Goal: Information Seeking & Learning: Understand process/instructions

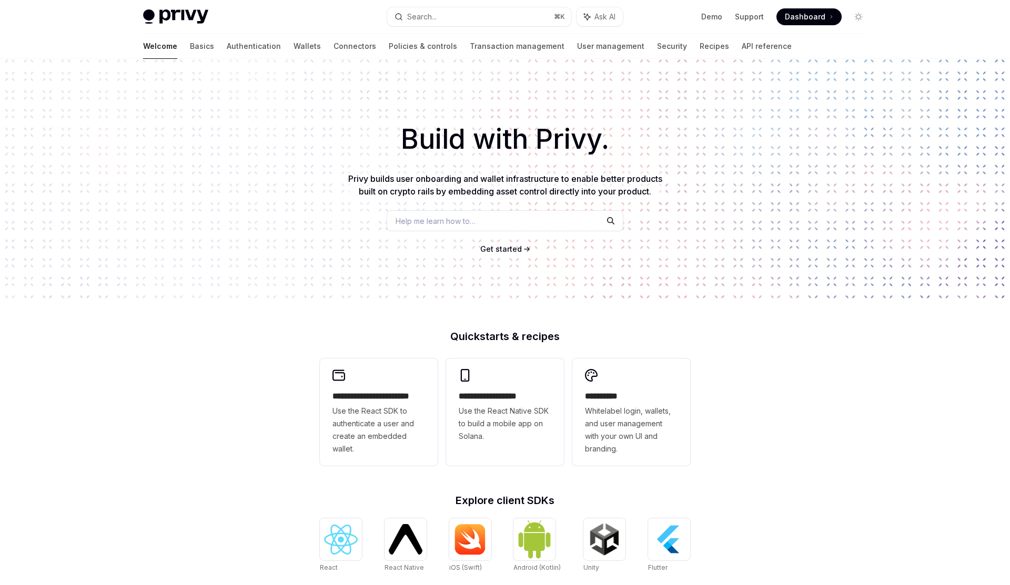
scroll to position [251, 0]
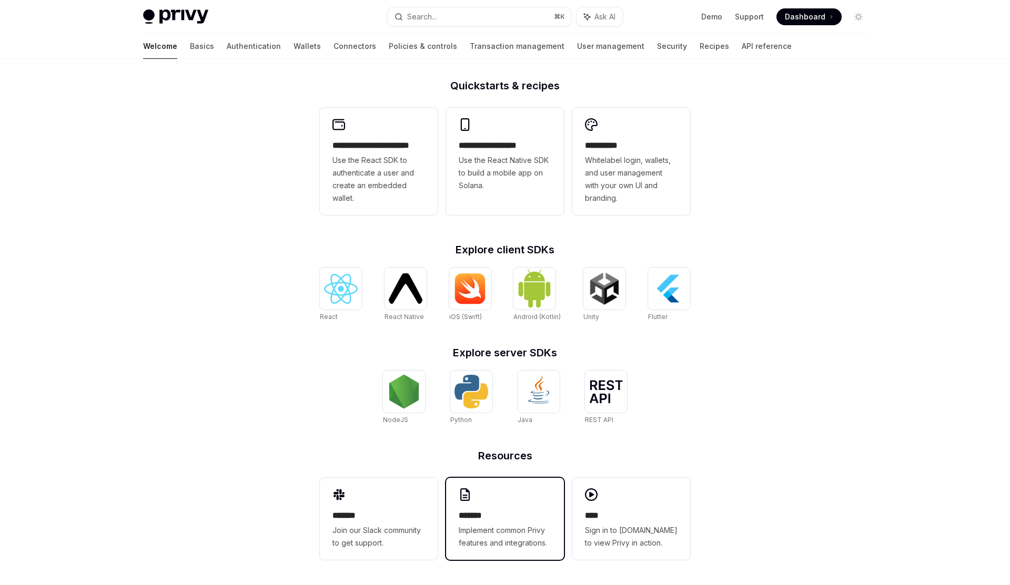
click at [479, 505] on div "******* Implement common Privy features and integrations." at bounding box center [505, 519] width 118 height 82
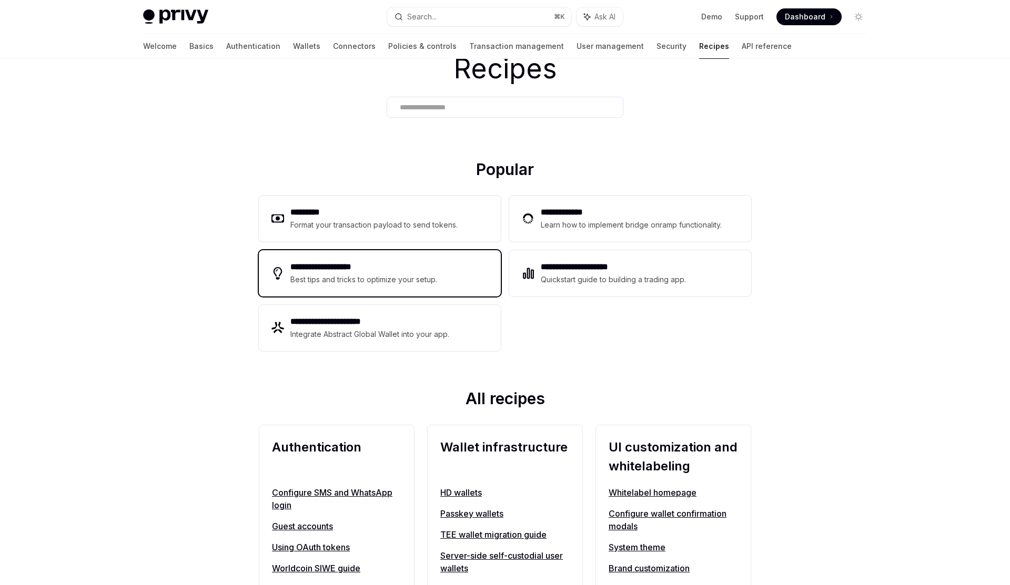
scroll to position [126, 0]
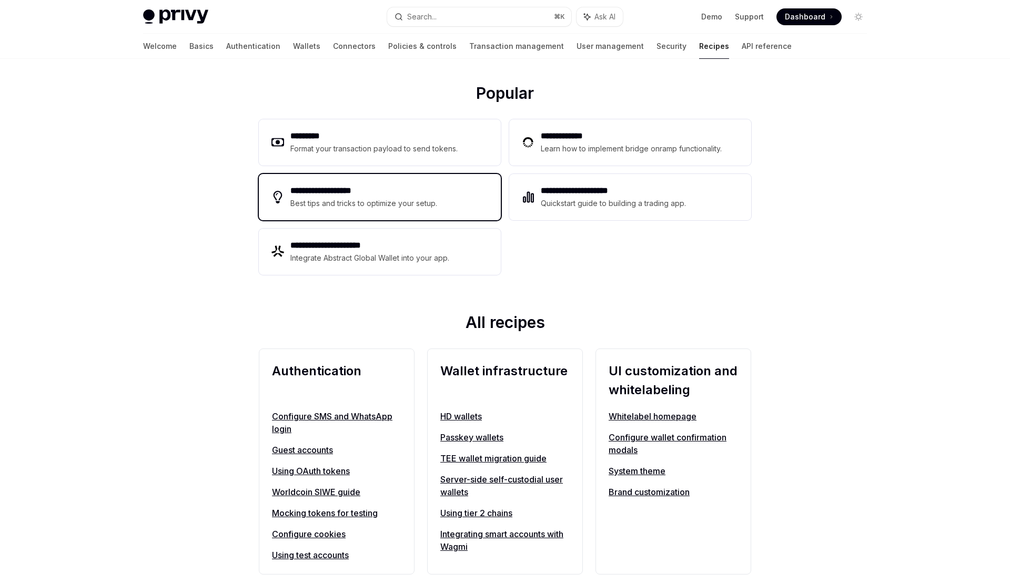
click at [414, 207] on div "Best tips and tricks to optimize your setup." at bounding box center [364, 203] width 148 height 13
click at [226, 48] on link "Authentication" at bounding box center [253, 46] width 54 height 25
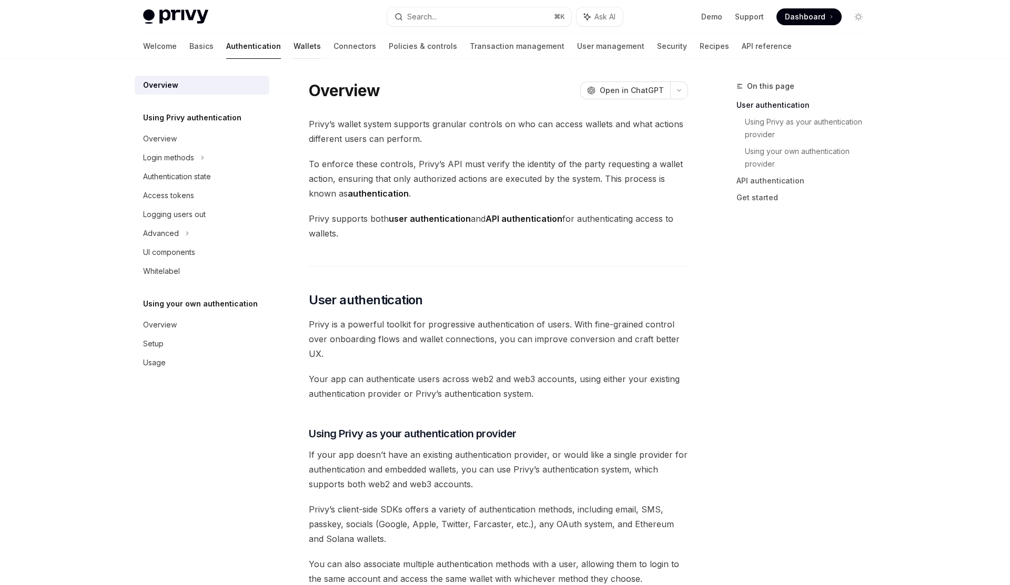
click at [293, 45] on link "Wallets" at bounding box center [306, 46] width 27 height 25
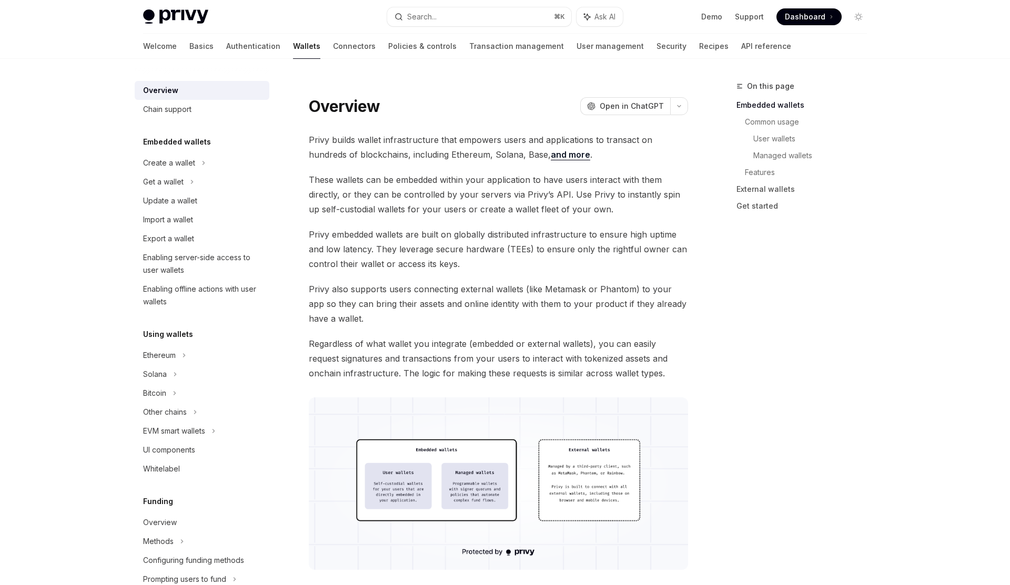
click at [190, 141] on h5 "Embedded wallets" at bounding box center [177, 142] width 68 height 13
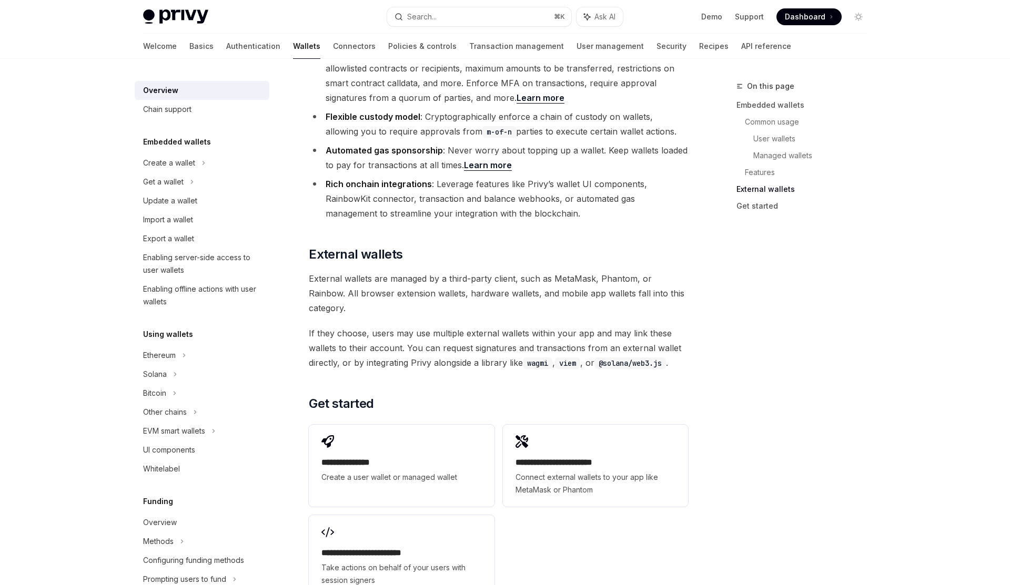
scroll to position [1400, 0]
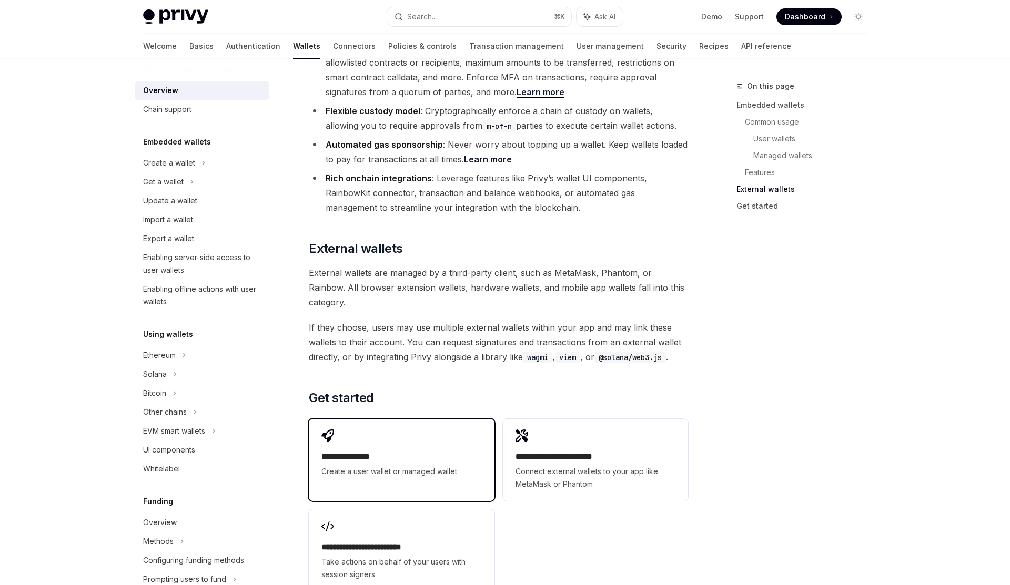
click at [404, 419] on div "**********" at bounding box center [401, 453] width 185 height 69
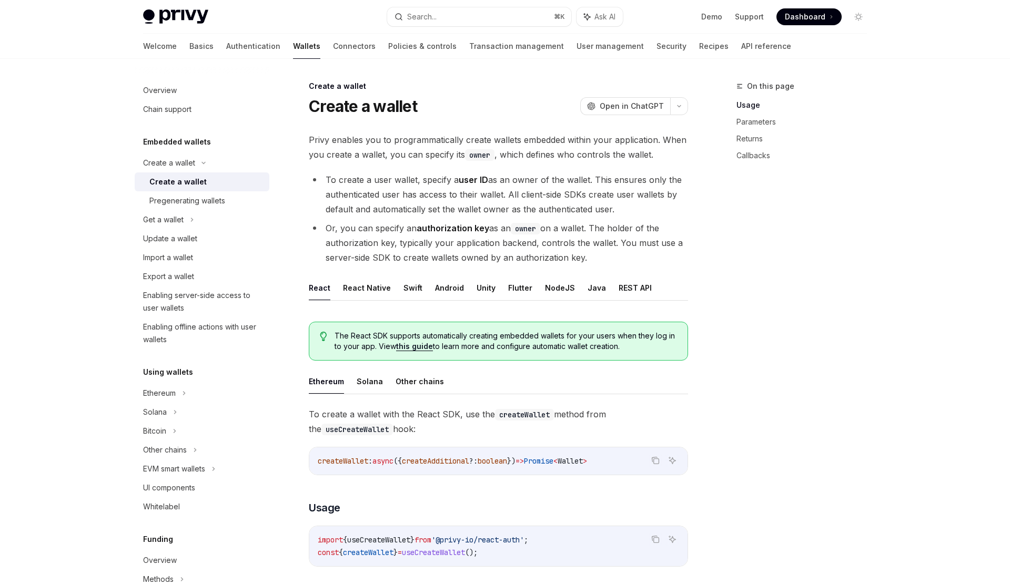
click at [416, 349] on link "this guide" at bounding box center [414, 346] width 37 height 9
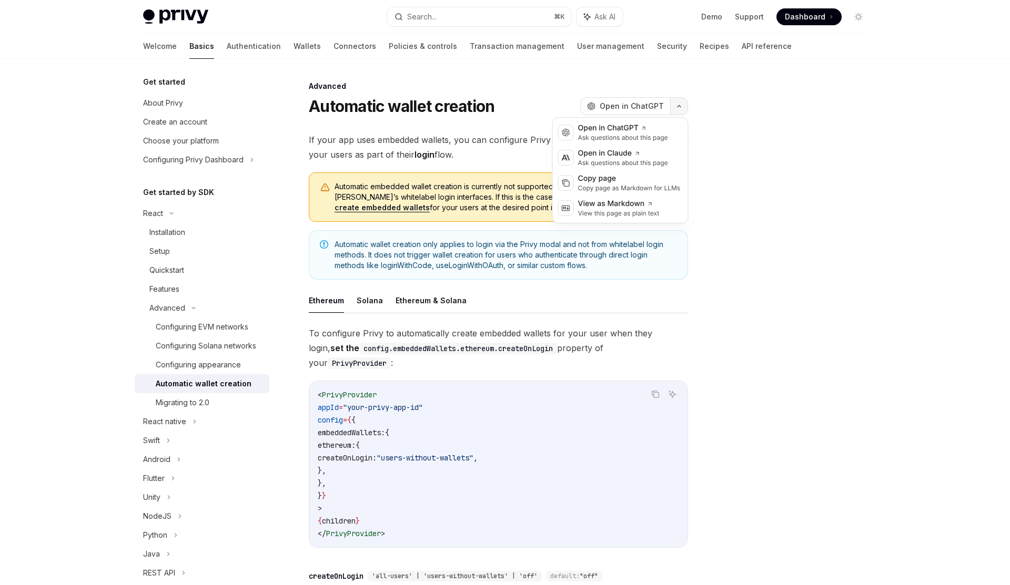
click at [677, 110] on button "button" at bounding box center [679, 106] width 18 height 18
click at [617, 186] on div "Copy page as Markdown for LLMs" at bounding box center [629, 188] width 103 height 8
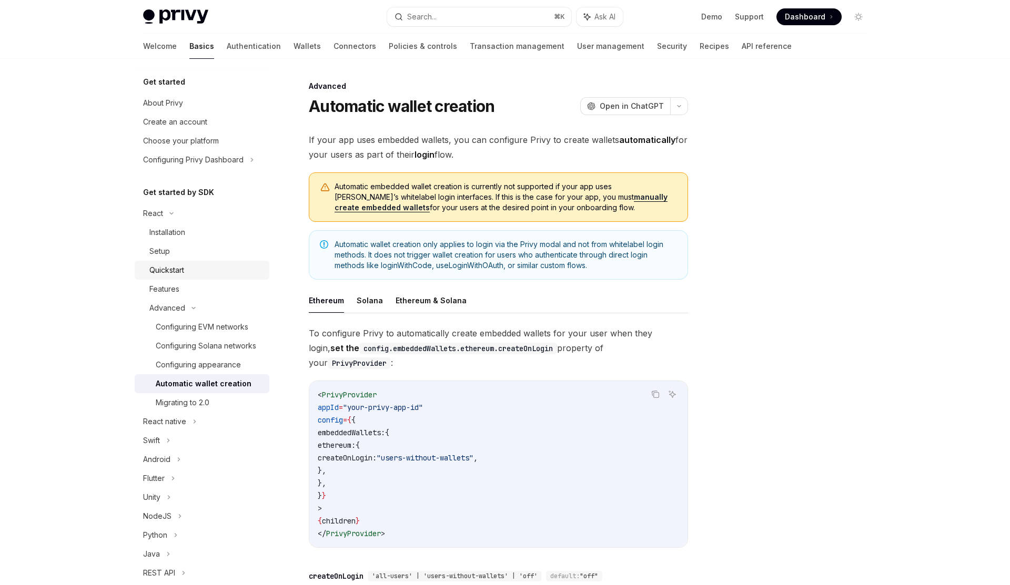
click at [176, 261] on link "Quickstart" at bounding box center [202, 270] width 135 height 19
type textarea "*"
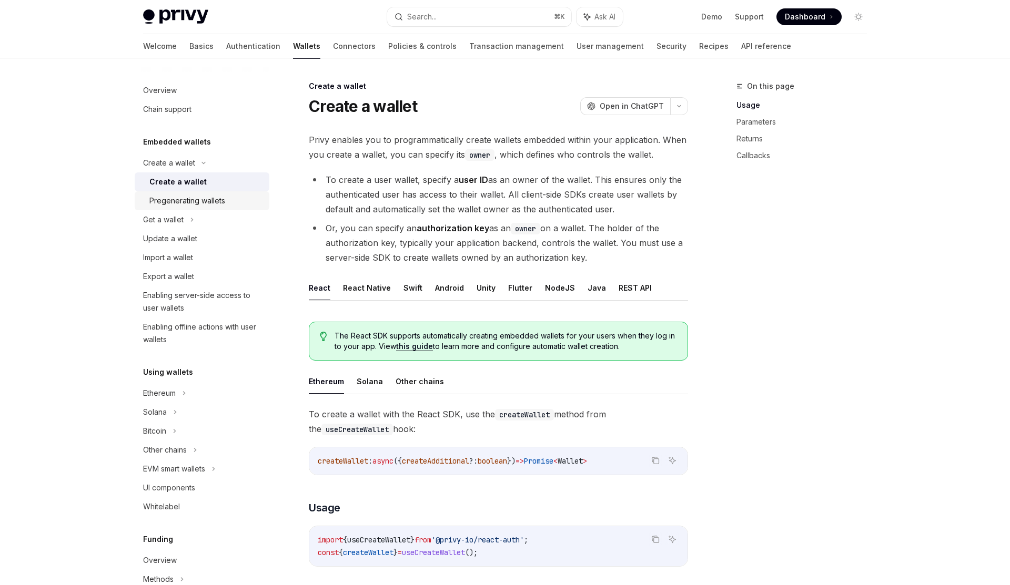
click at [177, 198] on div "Pregenerating wallets" at bounding box center [187, 201] width 76 height 13
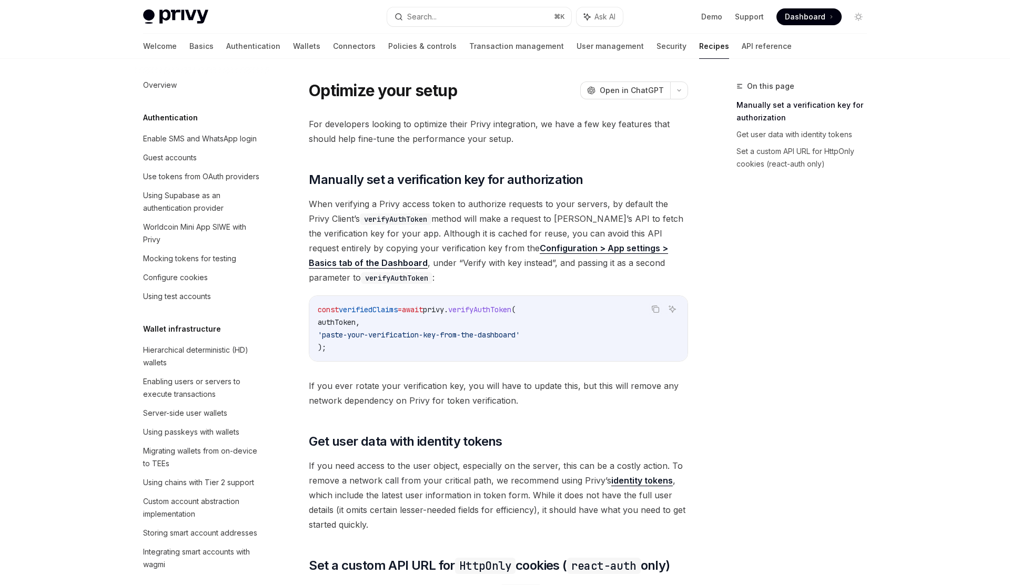
click at [451, 209] on span "When verifying a Privy access token to authorize requests to your servers, by d…" at bounding box center [498, 241] width 379 height 88
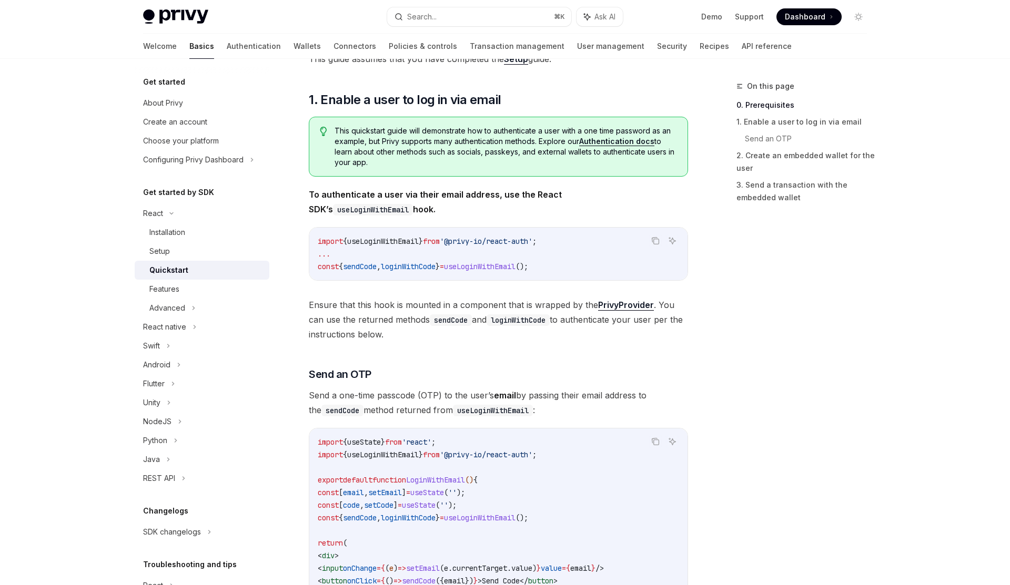
scroll to position [254, 0]
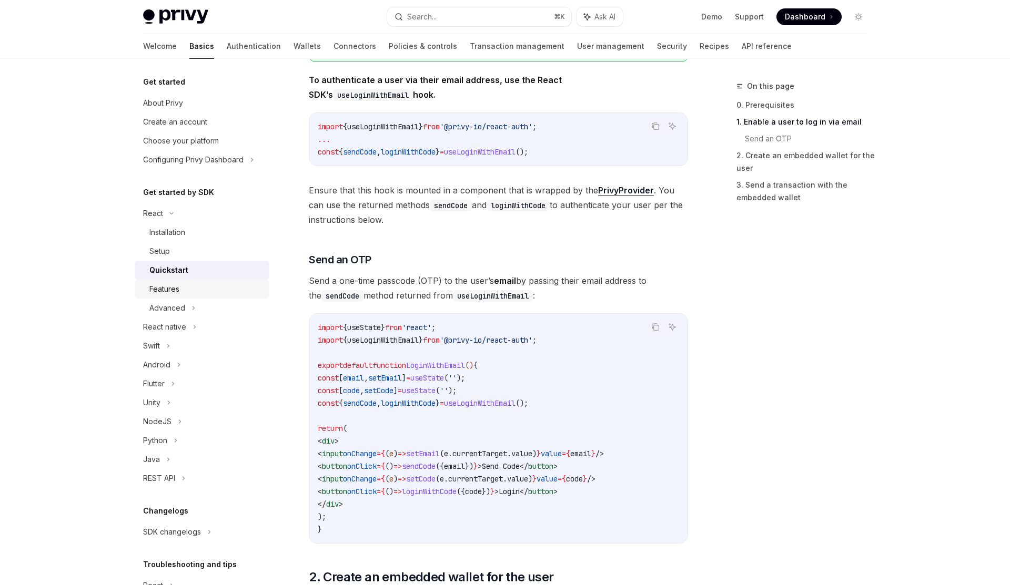
click at [199, 294] on div "Features" at bounding box center [206, 289] width 114 height 13
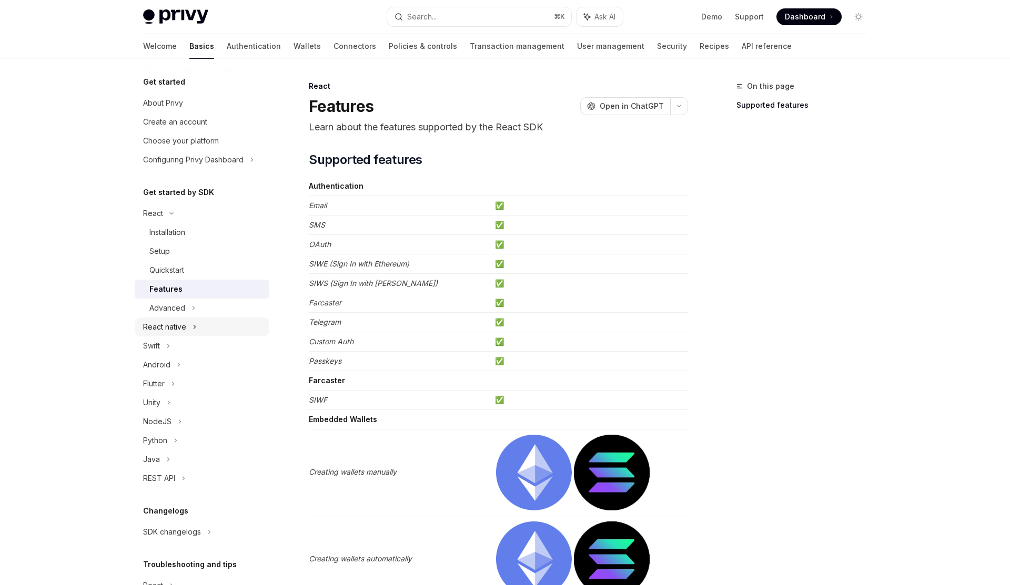
type textarea "*"
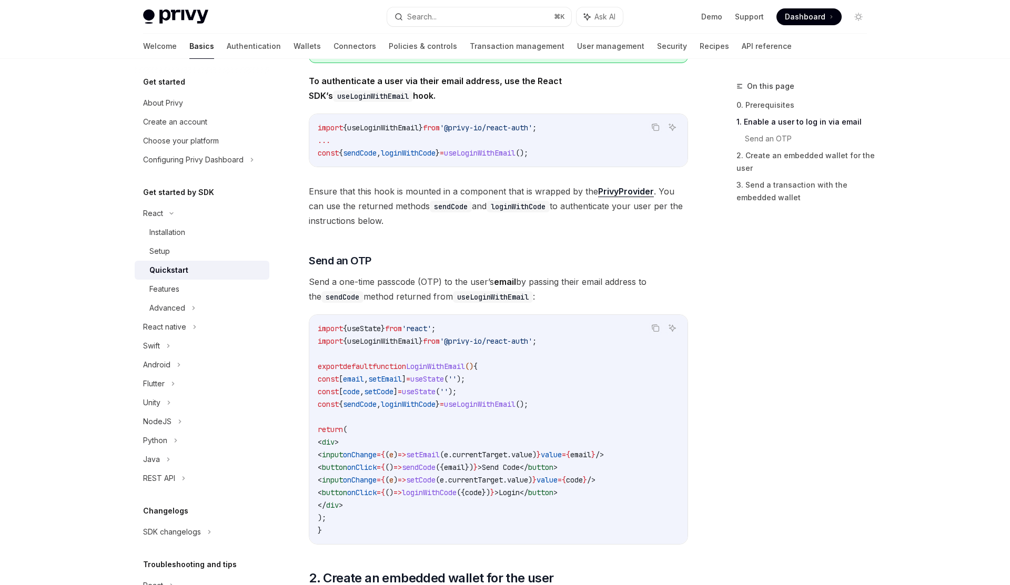
scroll to position [254, 0]
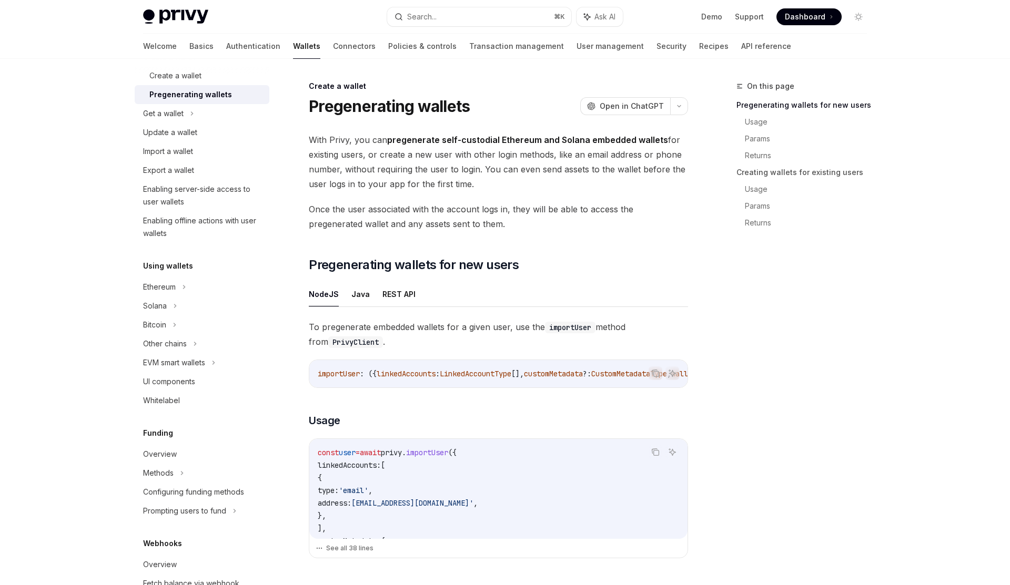
scroll to position [114, 0]
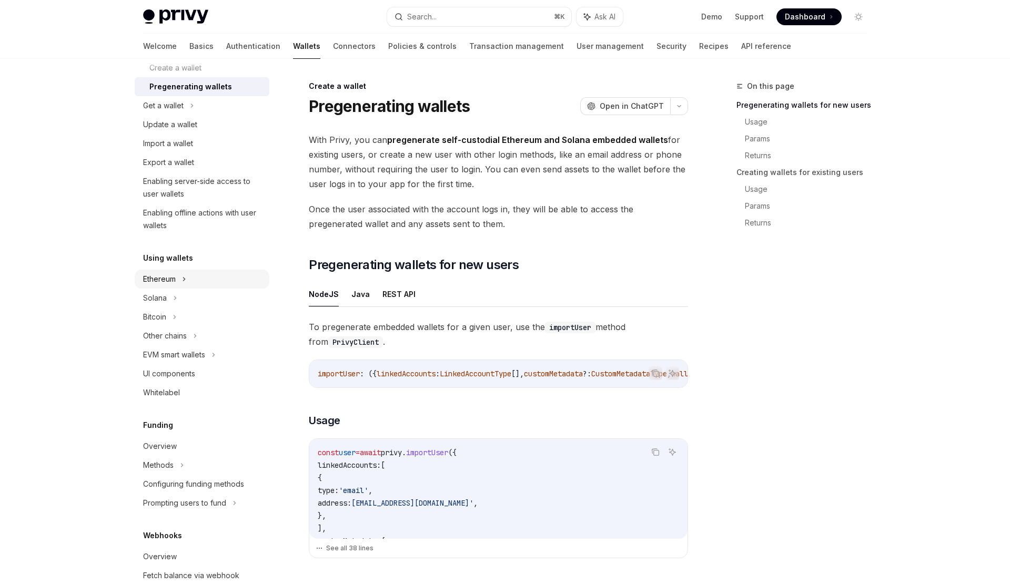
click at [190, 58] on div "Ethereum" at bounding box center [202, 48] width 135 height 19
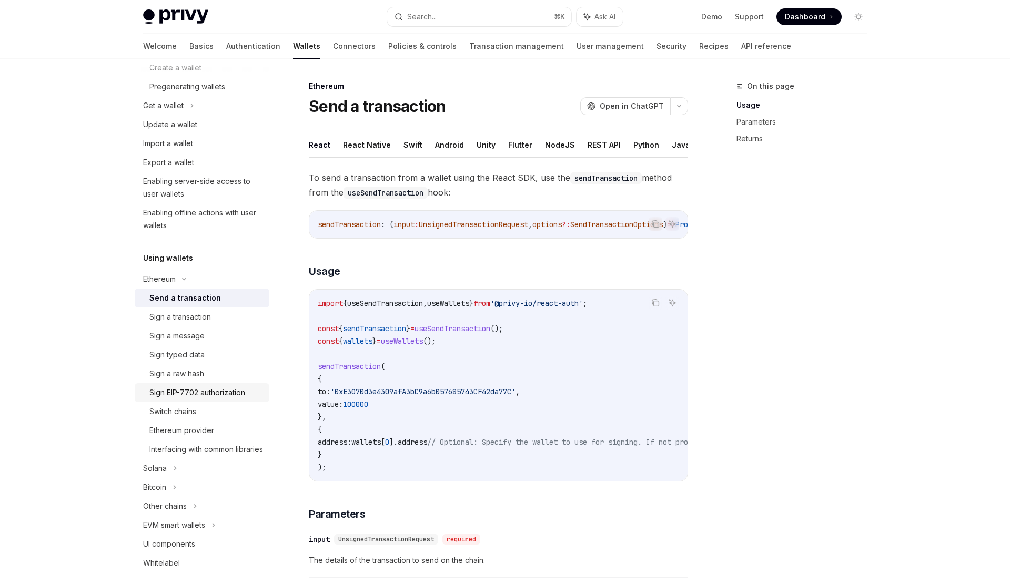
scroll to position [406, 0]
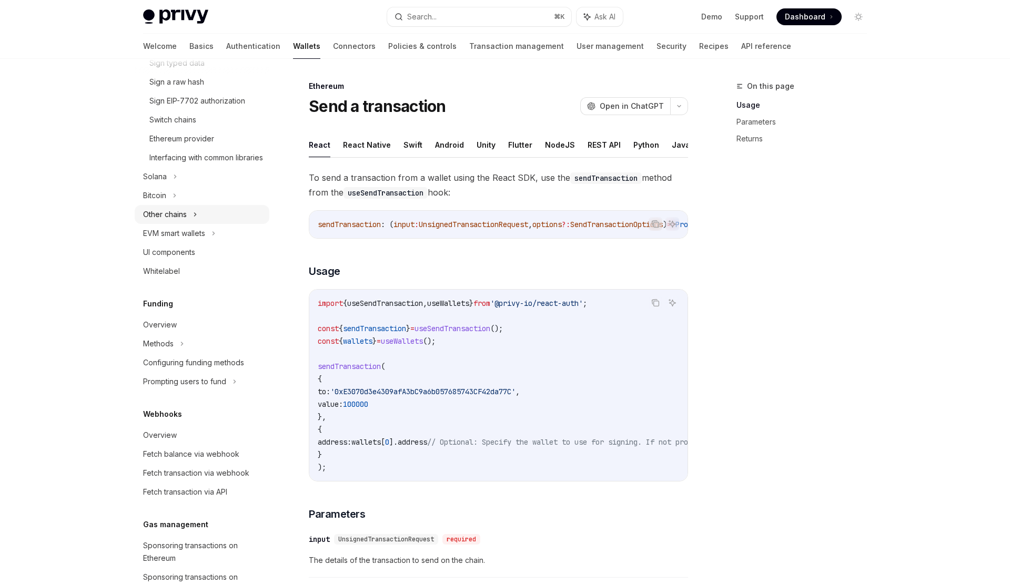
click at [205, 224] on div "Other chains" at bounding box center [202, 214] width 135 height 19
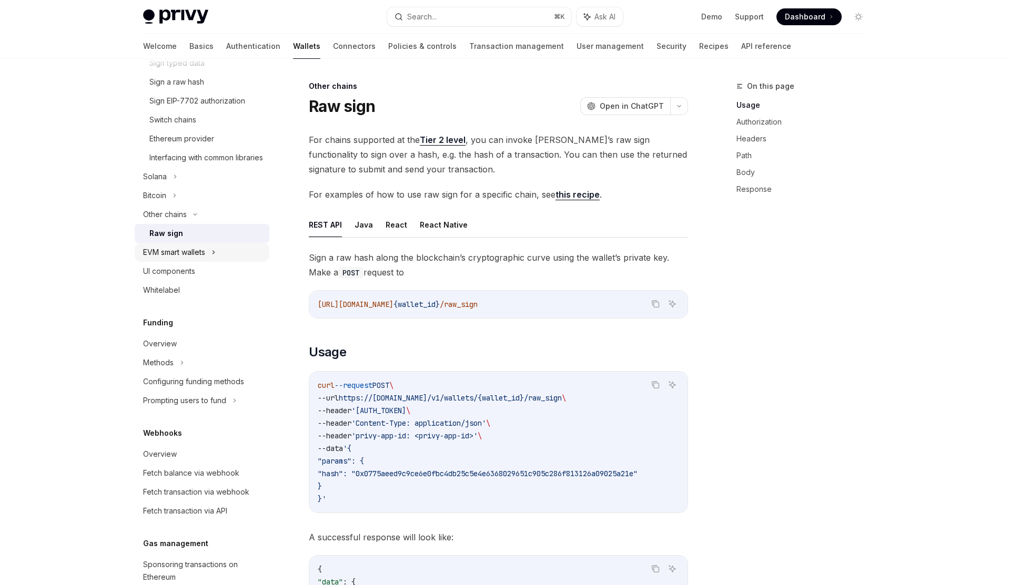
click at [199, 259] on div "EVM smart wallets" at bounding box center [174, 252] width 62 height 13
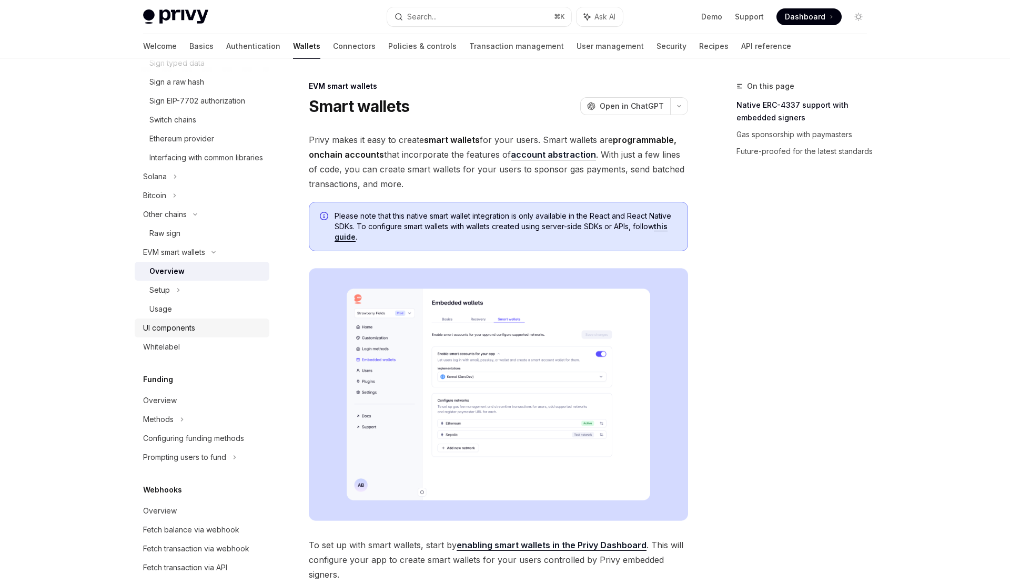
click at [185, 334] on div "UI components" at bounding box center [169, 328] width 52 height 13
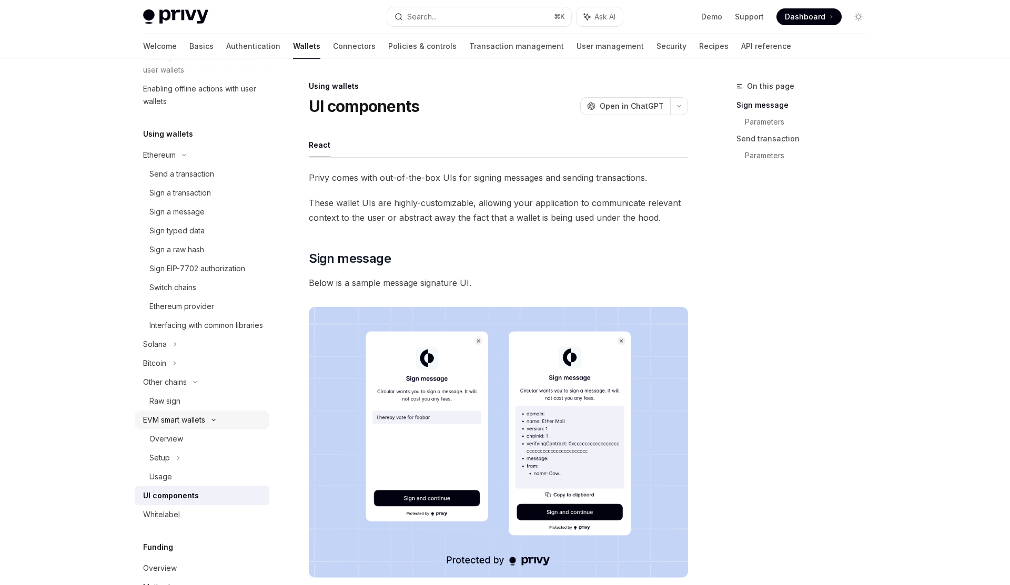
scroll to position [235, 0]
click at [185, 181] on div "Send a transaction" at bounding box center [181, 177] width 65 height 13
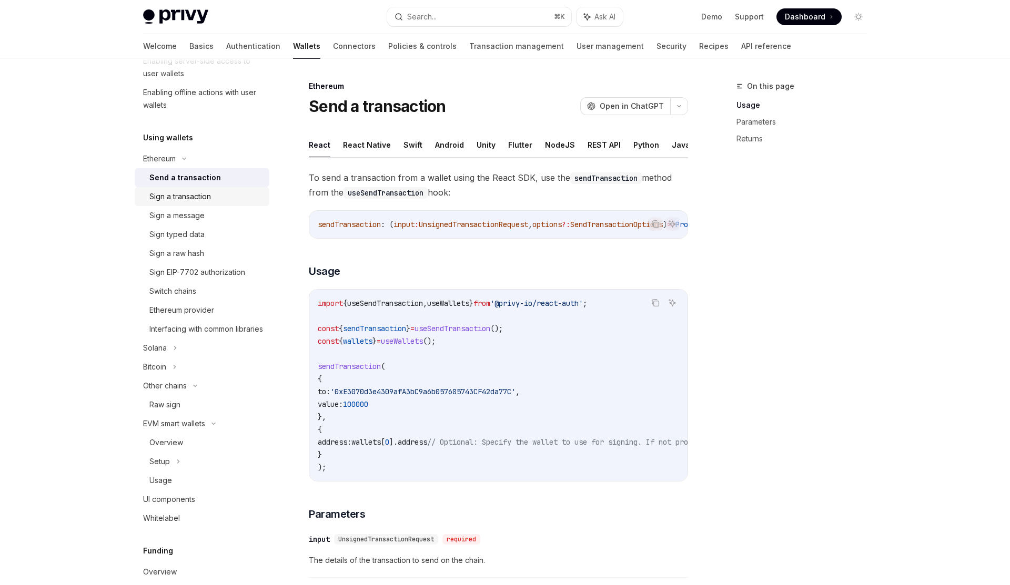
click at [191, 190] on div "Sign a transaction" at bounding box center [180, 196] width 62 height 13
click at [210, 180] on div "Send a transaction" at bounding box center [181, 177] width 65 height 13
click at [203, 201] on div "Sign a transaction" at bounding box center [180, 196] width 62 height 13
click at [196, 182] on div "Send a transaction" at bounding box center [181, 177] width 65 height 13
click at [200, 198] on div "Sign a transaction" at bounding box center [180, 196] width 62 height 13
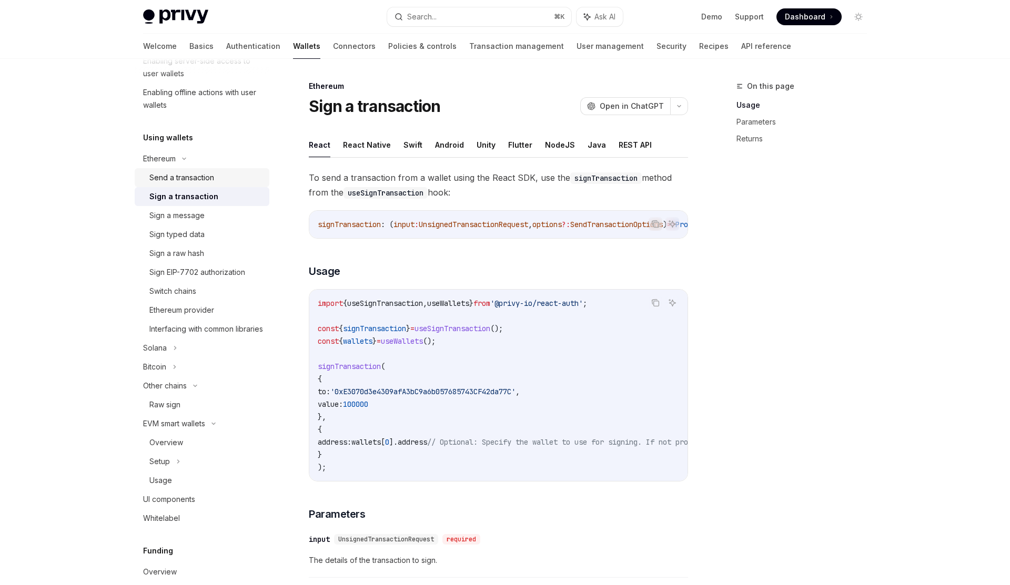
click at [195, 183] on div "Send a transaction" at bounding box center [181, 177] width 65 height 13
click at [196, 199] on div "Sign a transaction" at bounding box center [180, 196] width 62 height 13
click at [193, 211] on div "Sign a message" at bounding box center [176, 215] width 55 height 13
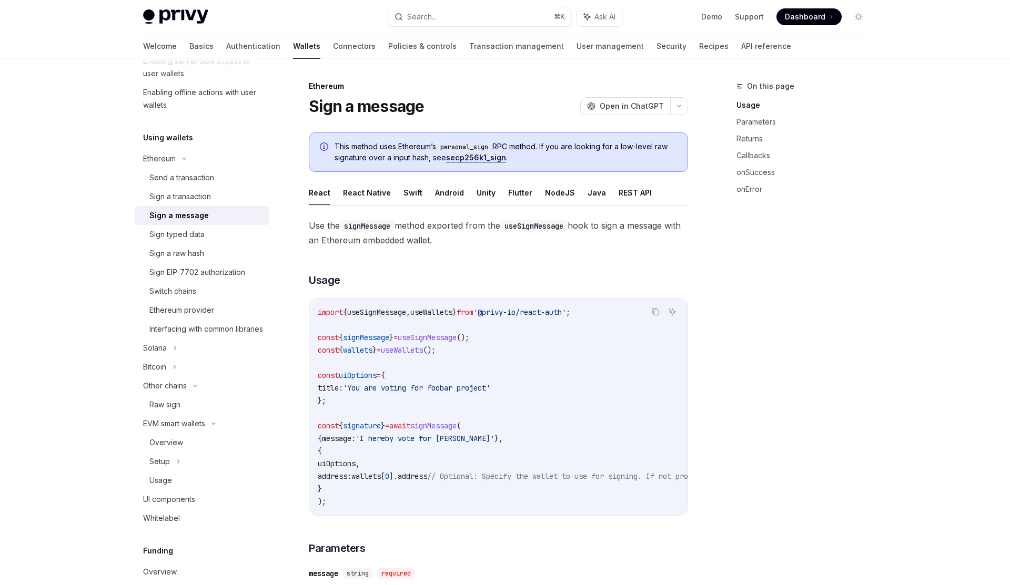
click at [190, 224] on link "Sign a message" at bounding box center [202, 215] width 135 height 19
click at [202, 191] on div "Sign a transaction" at bounding box center [180, 196] width 62 height 13
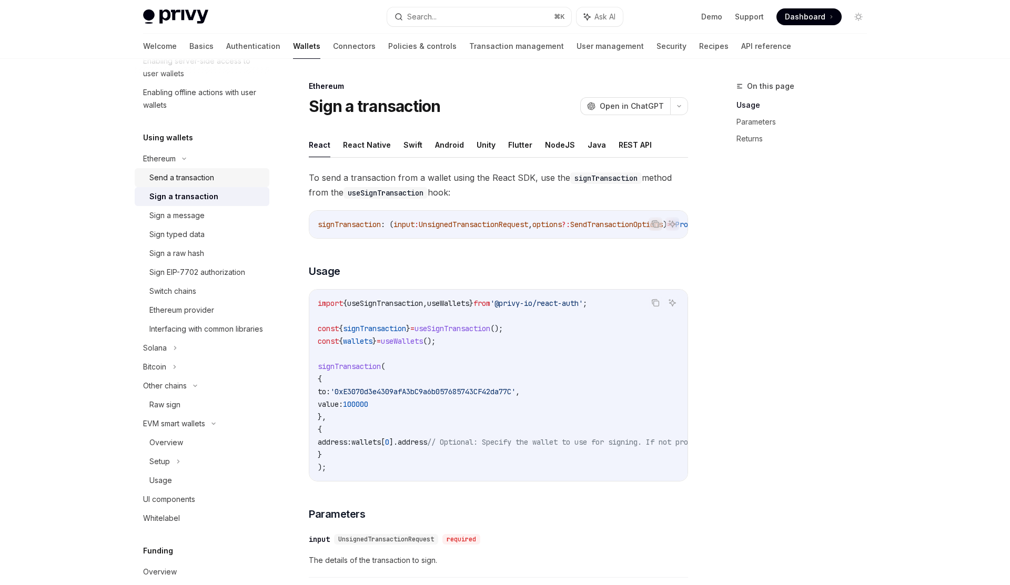
click at [203, 182] on div "Send a transaction" at bounding box center [181, 177] width 65 height 13
click at [201, 197] on div "Sign a transaction" at bounding box center [180, 196] width 62 height 13
click at [198, 208] on link "Sign a message" at bounding box center [202, 215] width 135 height 19
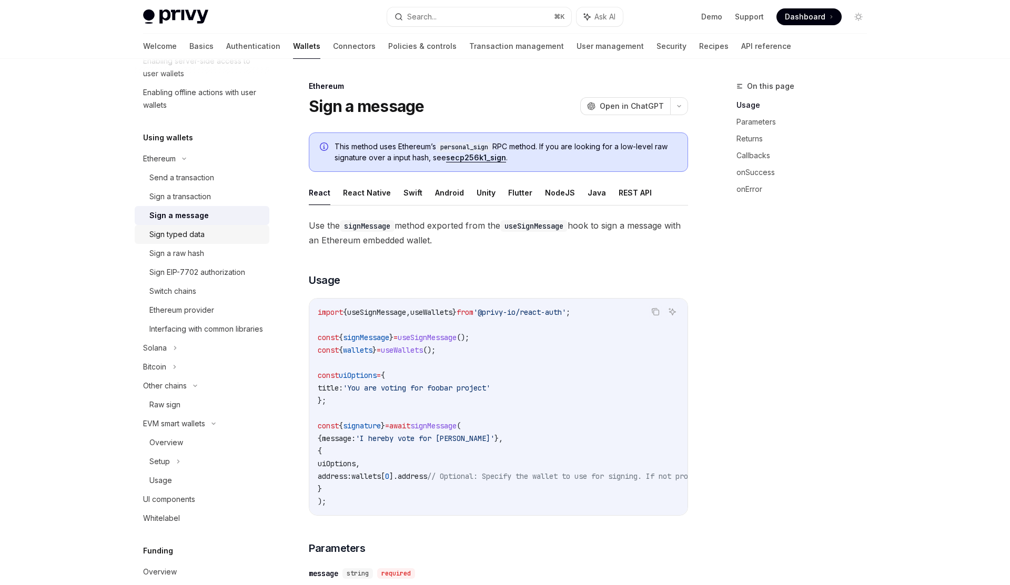
click at [194, 230] on div "Sign typed data" at bounding box center [176, 234] width 55 height 13
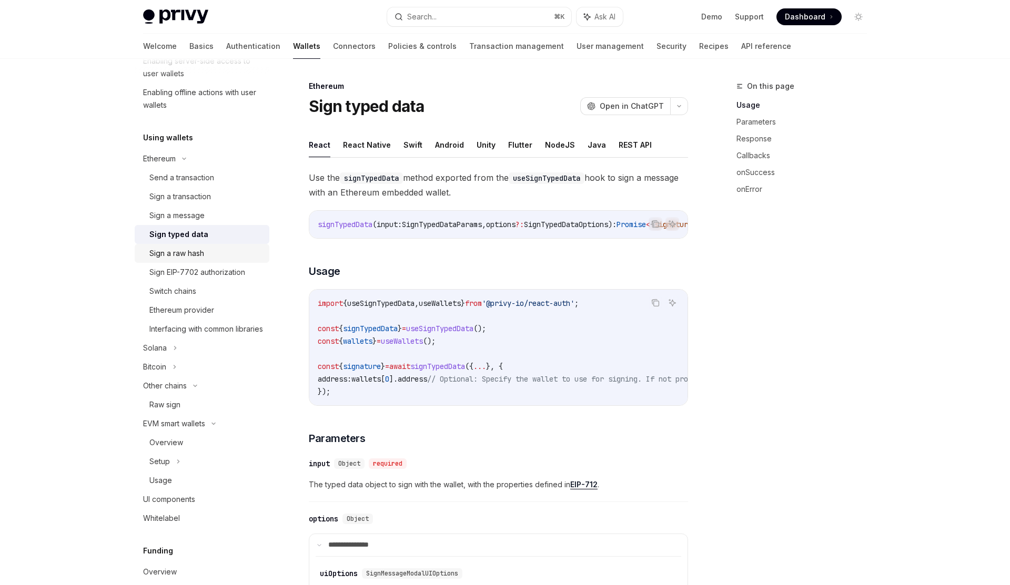
click at [194, 249] on div "Sign a raw hash" at bounding box center [176, 253] width 55 height 13
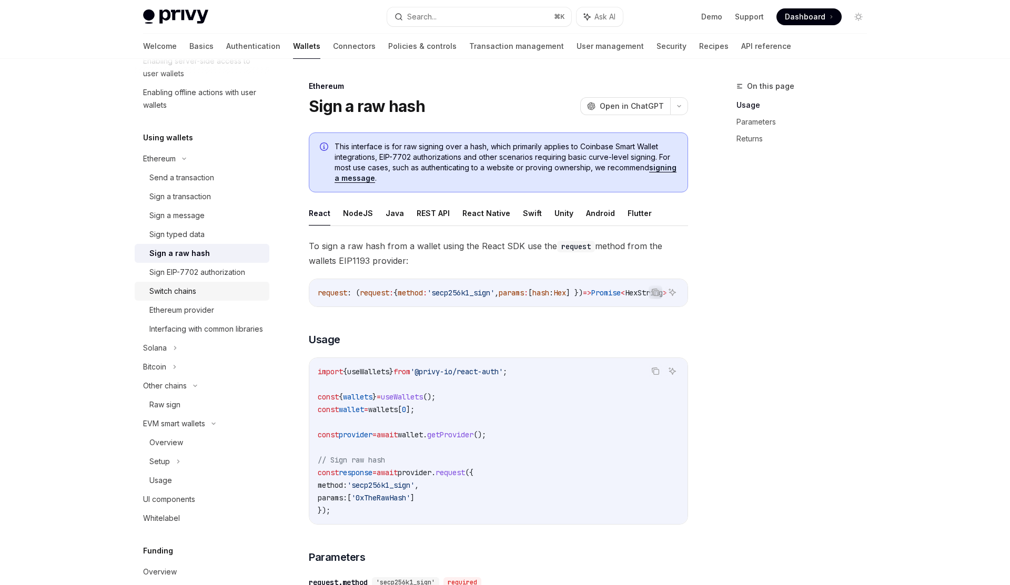
click at [211, 297] on div "Switch chains" at bounding box center [206, 291] width 114 height 13
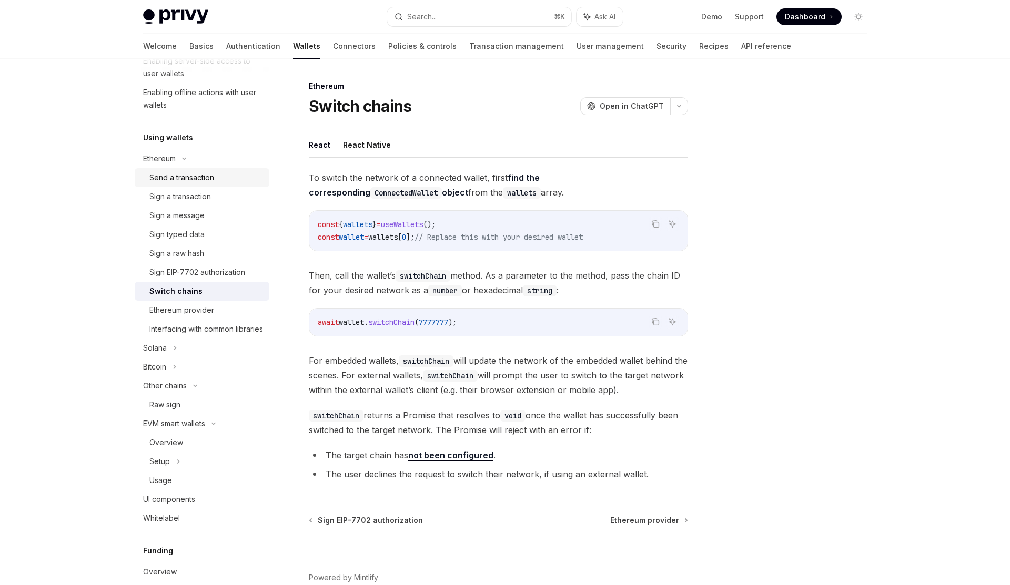
click at [196, 186] on link "Send a transaction" at bounding box center [202, 177] width 135 height 19
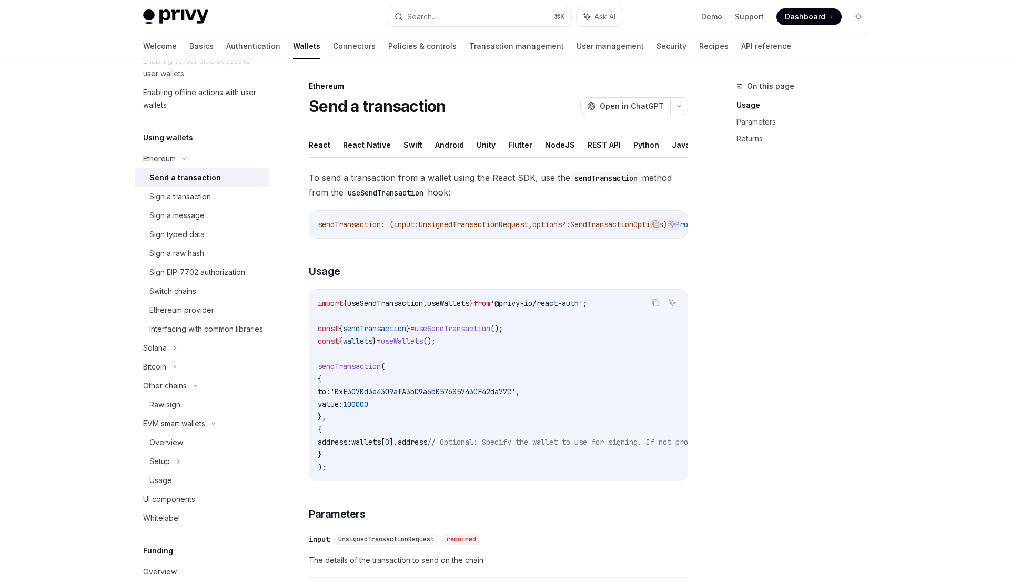
click at [499, 185] on span "To send a transaction from a wallet using the React SDK, use the sendTransactio…" at bounding box center [498, 184] width 379 height 29
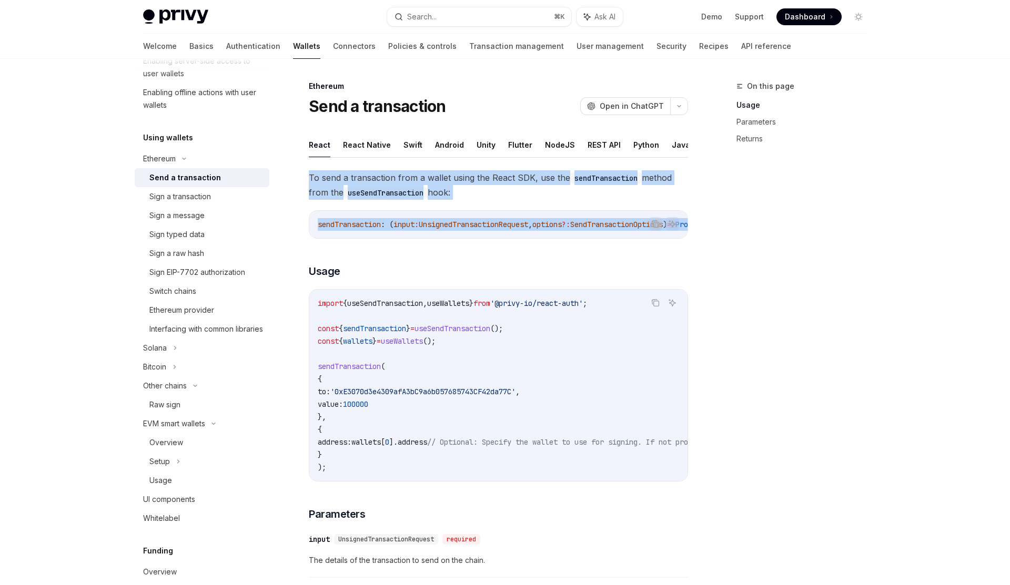
drag, startPoint x: 696, startPoint y: 256, endPoint x: 305, endPoint y: 177, distance: 399.1
click at [305, 177] on div "On this page Usage Parameters Returns Ethereum Send a transaction OpenAI Open i…" at bounding box center [505, 564] width 740 height 1011
copy div "To send a transaction from a wallet using the React SDK, use the sendTransactio…"
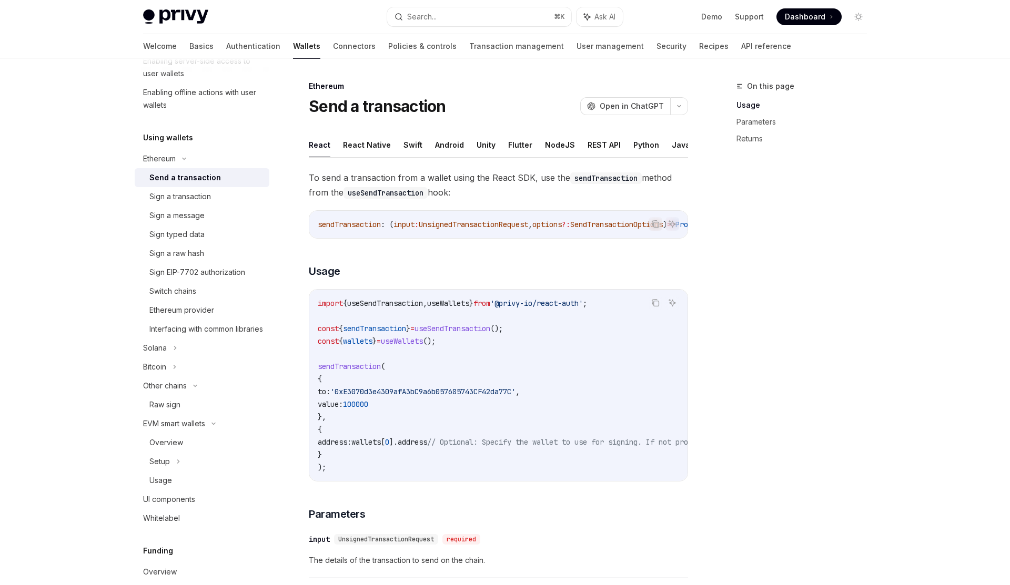
click at [511, 225] on span "UnsignedTransactionRequest" at bounding box center [473, 224] width 109 height 9
click at [488, 227] on span "UnsignedTransactionRequest" at bounding box center [473, 224] width 109 height 9
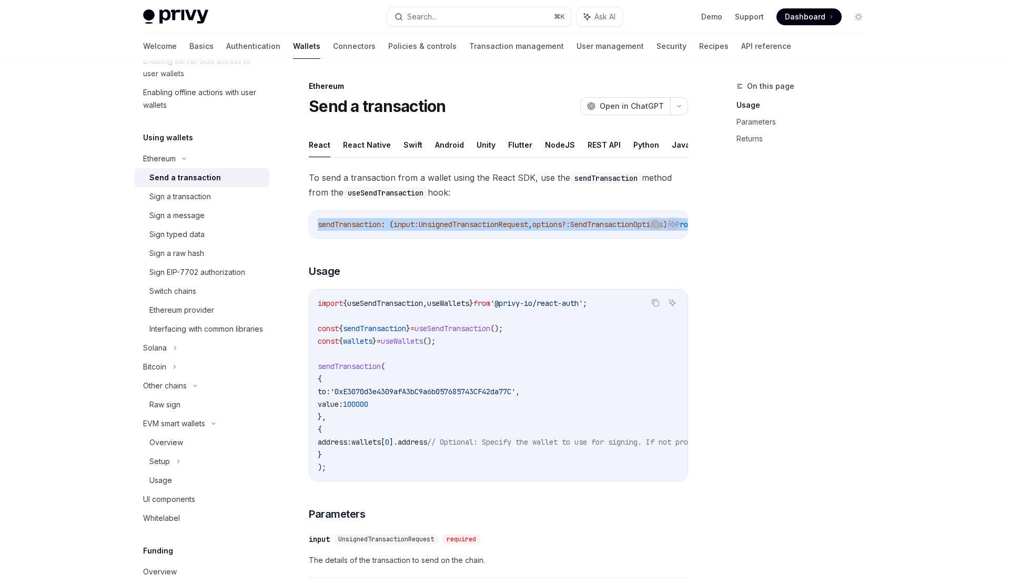
click at [488, 227] on span "UnsignedTransactionRequest" at bounding box center [473, 224] width 109 height 9
copy code "sendTransaction : ( input : UnsignedTransactionRequest , options ?: SendTransac…"
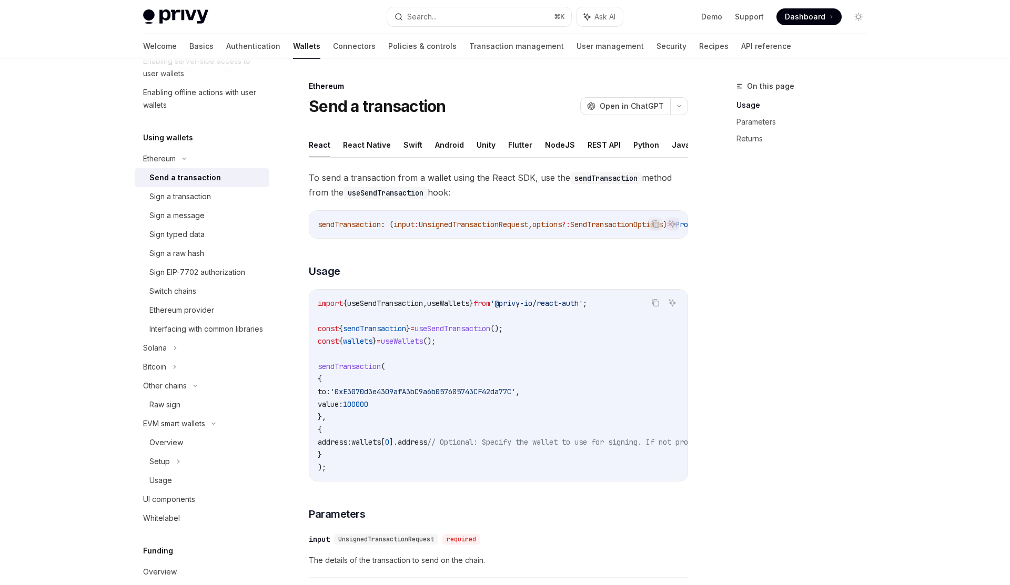
click at [431, 351] on code "import { useSendTransaction , useWallets } from '@privy-io/react-auth' ; const …" at bounding box center [593, 385] width 551 height 177
click at [391, 328] on span "sendTransaction" at bounding box center [374, 328] width 63 height 9
click at [464, 347] on code "import { useSendTransaction , useWallets } from '@privy-io/react-auth' ; const …" at bounding box center [593, 385] width 551 height 177
click at [661, 304] on button "Copy the contents from the code block" at bounding box center [655, 303] width 14 height 14
click at [203, 190] on div "Sign a transaction" at bounding box center [180, 196] width 62 height 13
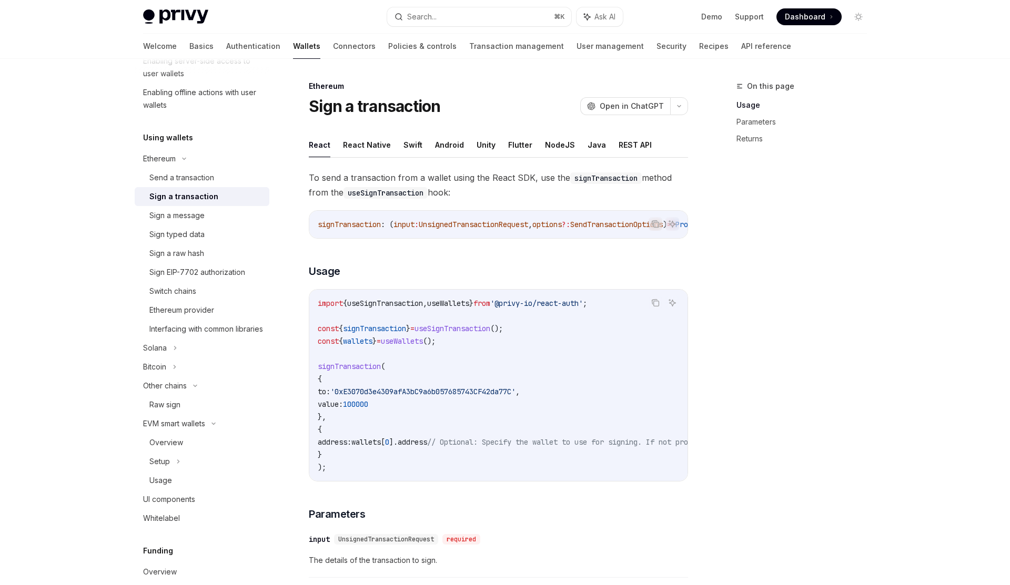
click at [202, 196] on div "Sign a transaction" at bounding box center [183, 196] width 69 height 13
click at [651, 307] on icon "Copy the contents from the code block" at bounding box center [655, 303] width 8 height 8
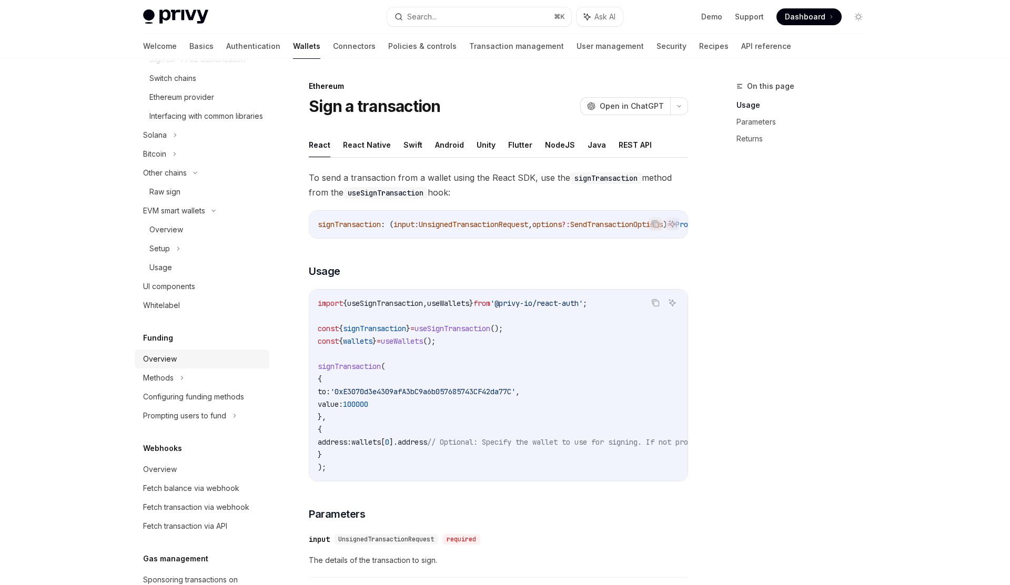
click at [179, 365] on div "Overview" at bounding box center [203, 359] width 120 height 13
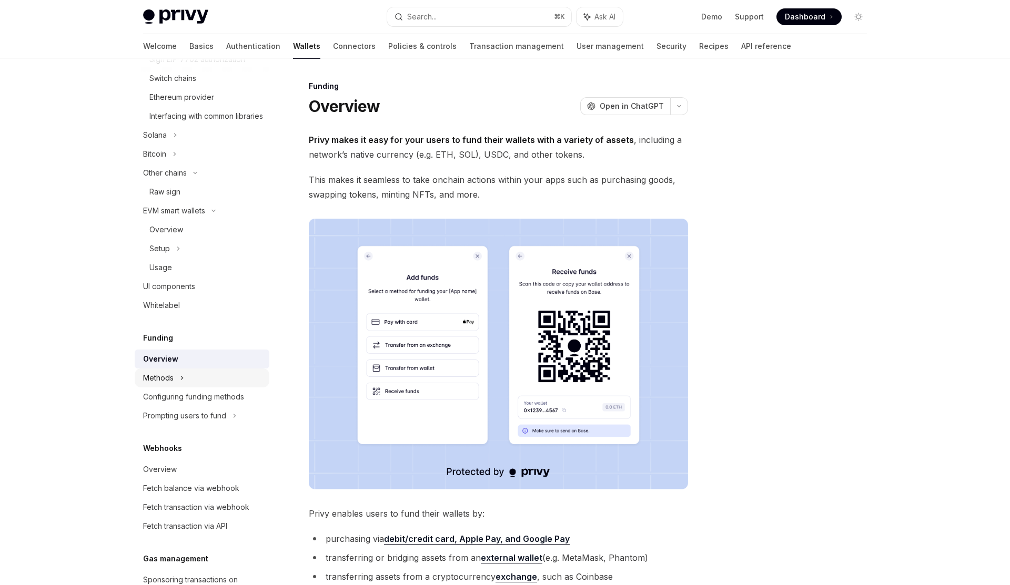
scroll to position [512, 0]
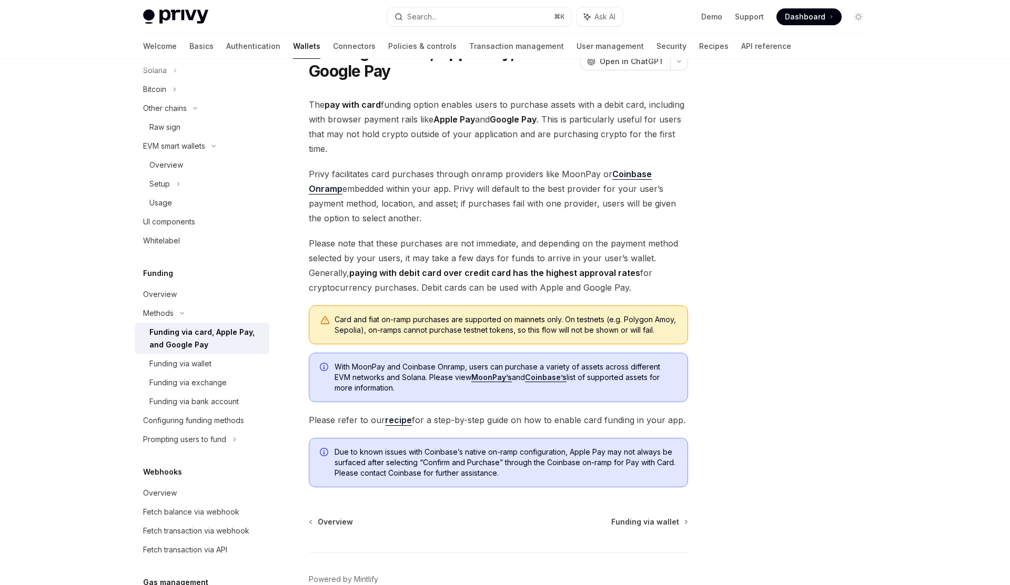
scroll to position [63, 0]
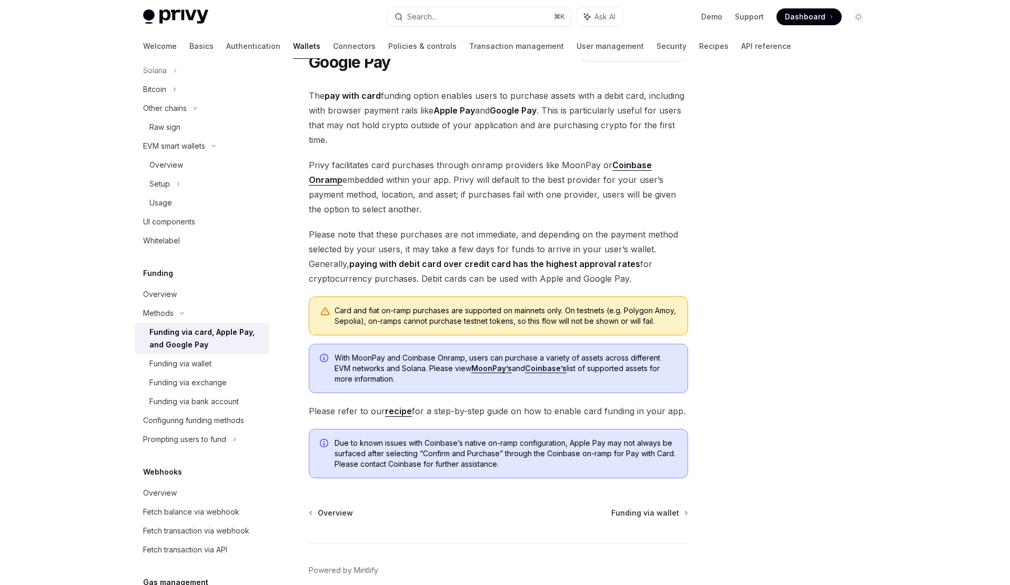
click at [408, 417] on link "recipe" at bounding box center [398, 411] width 27 height 11
type textarea "*"
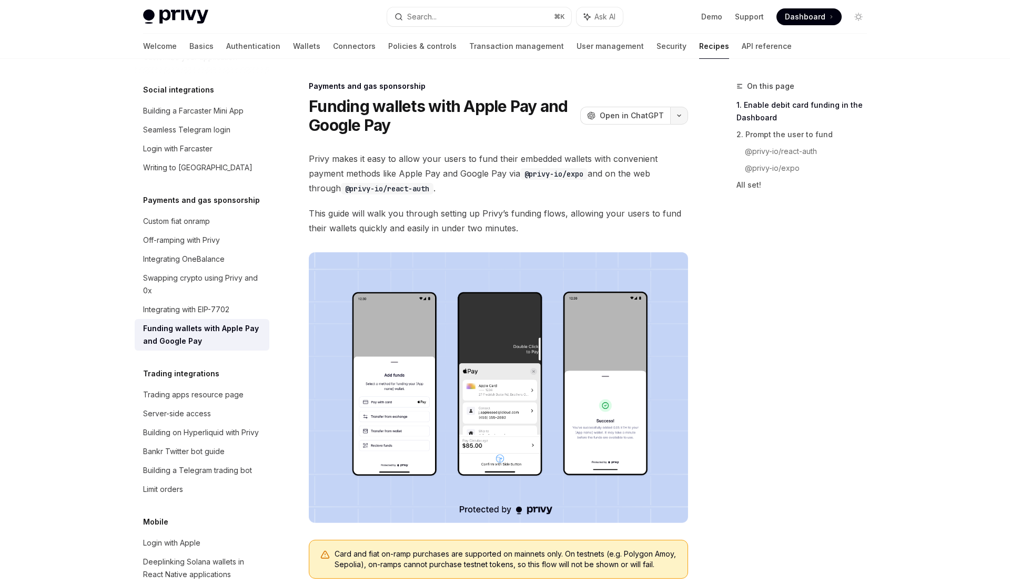
click at [679, 123] on button "button" at bounding box center [679, 116] width 18 height 18
click at [620, 188] on div "Copy page" at bounding box center [629, 188] width 103 height 11
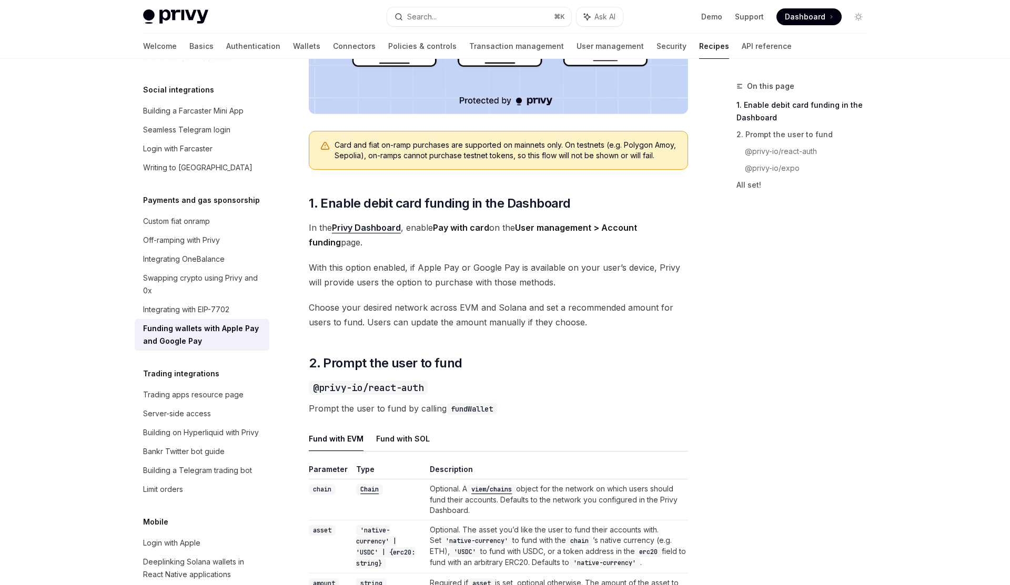
scroll to position [410, 0]
